Goal: Task Accomplishment & Management: Use online tool/utility

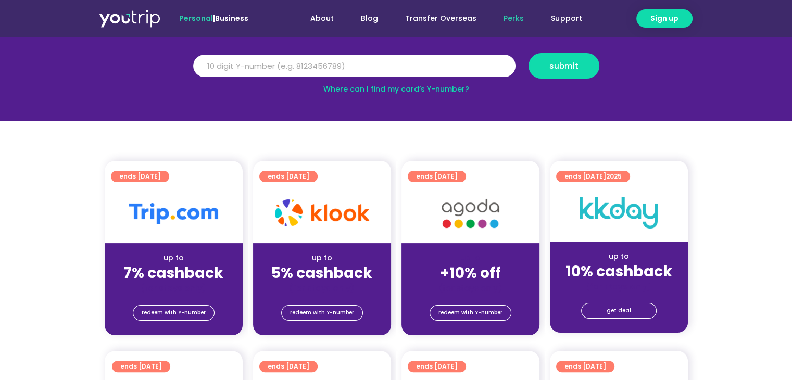
scroll to position [208, 0]
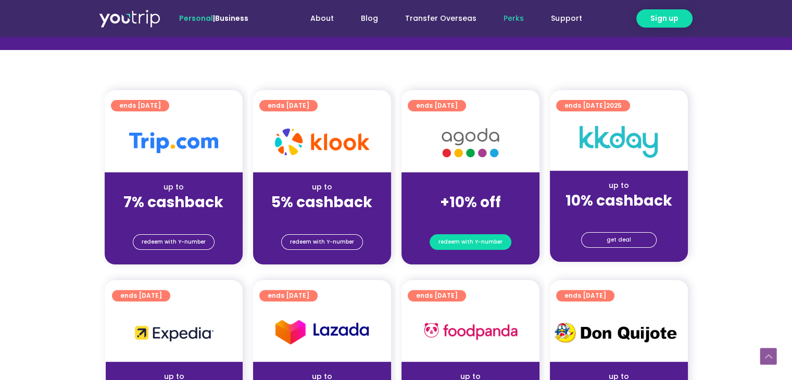
click at [465, 238] on span "redeem with Y-number" at bounding box center [470, 242] width 64 height 15
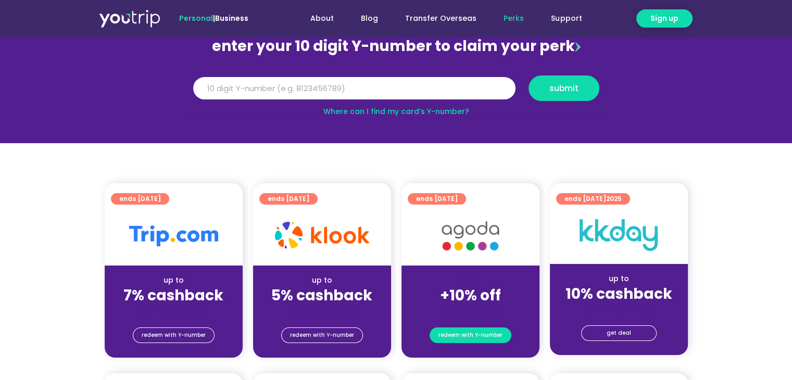
scroll to position [115, 0]
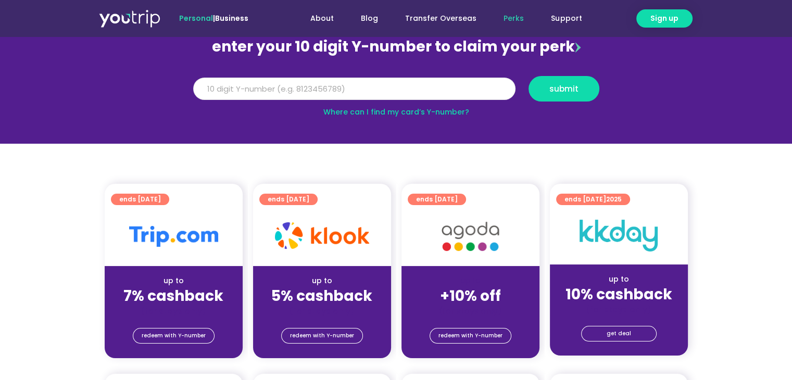
click at [345, 94] on input "Y Number" at bounding box center [354, 89] width 322 height 23
type input "8166839171"
click at [546, 87] on span "submit" at bounding box center [563, 89] width 53 height 8
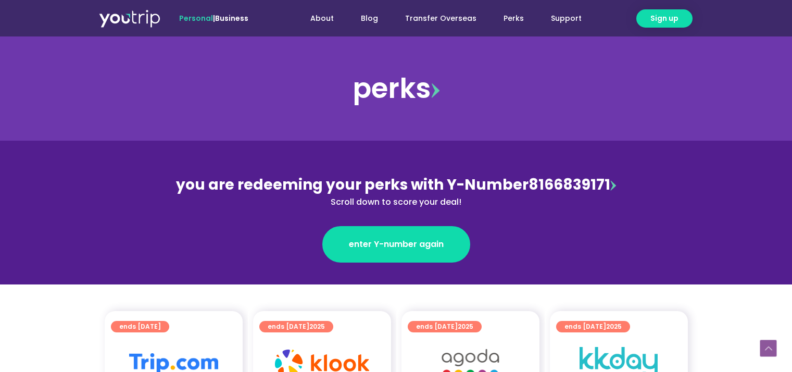
scroll to position [208, 0]
